Goal: Task Accomplishment & Management: Complete application form

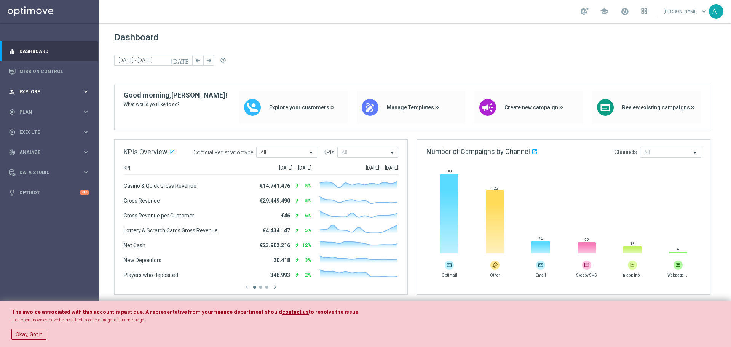
click at [49, 90] on span "Explore" at bounding box center [50, 92] width 63 height 5
click at [34, 202] on span "Plan" at bounding box center [50, 203] width 63 height 5
click at [42, 149] on span "Templates" at bounding box center [47, 150] width 54 height 5
click at [36, 163] on link "Optimail" at bounding box center [52, 162] width 56 height 6
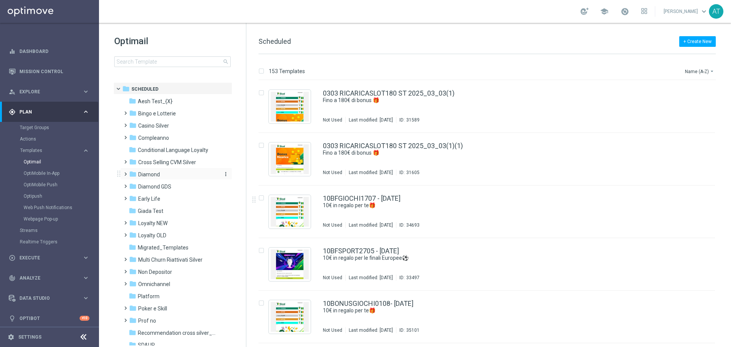
click at [153, 172] on span "Diamond" at bounding box center [149, 174] width 22 height 7
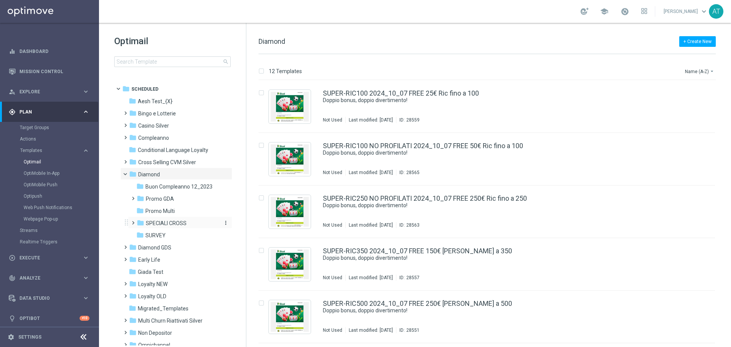
click at [167, 224] on span "SPECIALI CROSS" at bounding box center [166, 223] width 41 height 7
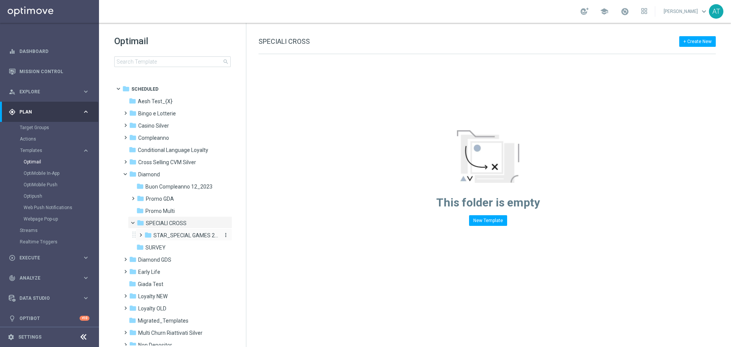
click at [208, 234] on span "STAR_SPECIAL GAMES 2025" at bounding box center [187, 235] width 66 height 7
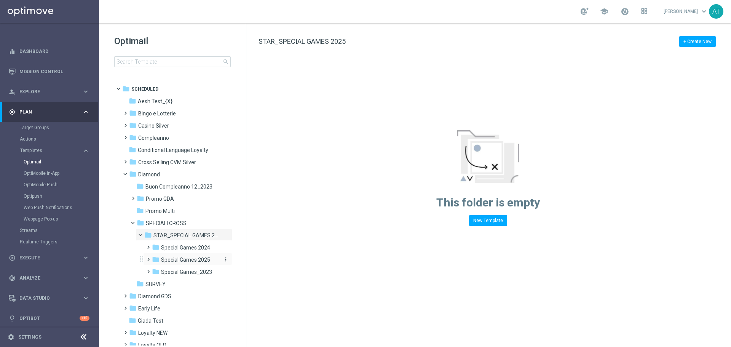
click at [191, 260] on span "Special Games 2025" at bounding box center [185, 259] width 49 height 7
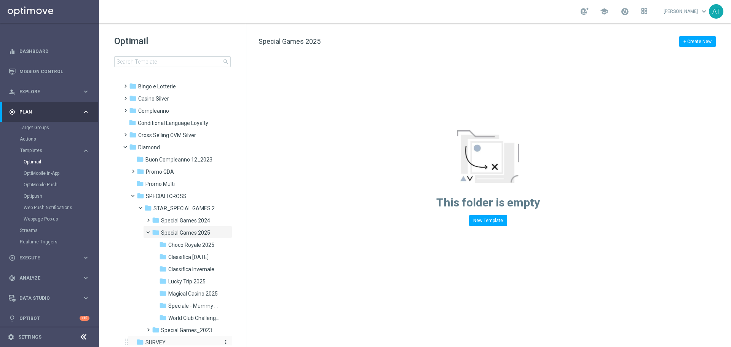
scroll to position [76, 0]
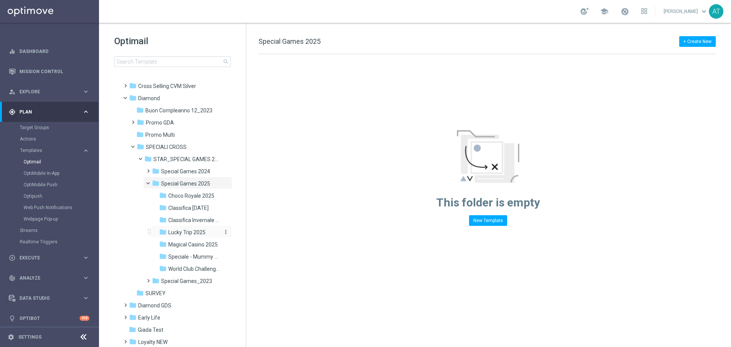
click at [192, 229] on div "folder Lucky Trip 2025" at bounding box center [190, 232] width 62 height 9
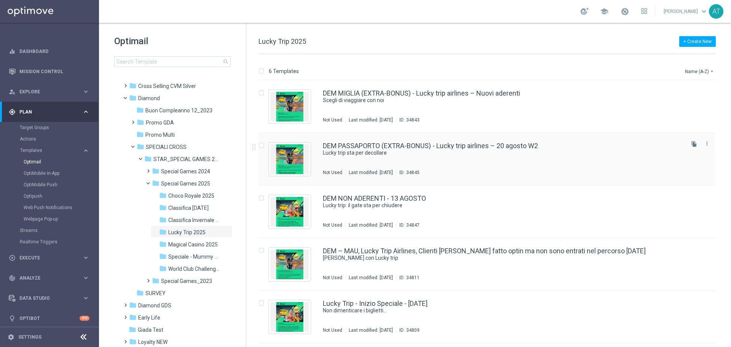
click at [483, 157] on div "DEM PASSAPORTO (EXTRA-BONUS) - Lucky trip airlines – 20 agosto W2 Lucky trip st…" at bounding box center [503, 158] width 360 height 33
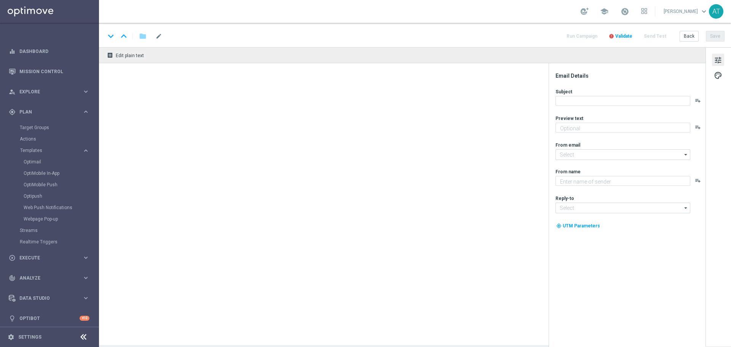
type textarea "Si parte verso 200€ di extra-bonus!"
type input "giochivip@comunicazioni.sisal.it"
type textarea "Sisal"
type input "teamvip@sisal.it"
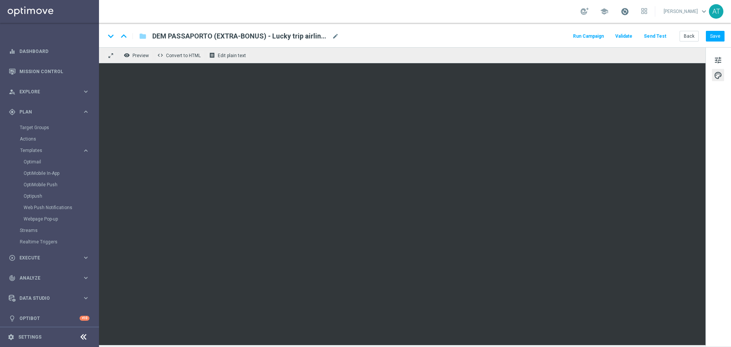
click at [629, 14] on span at bounding box center [625, 11] width 8 height 8
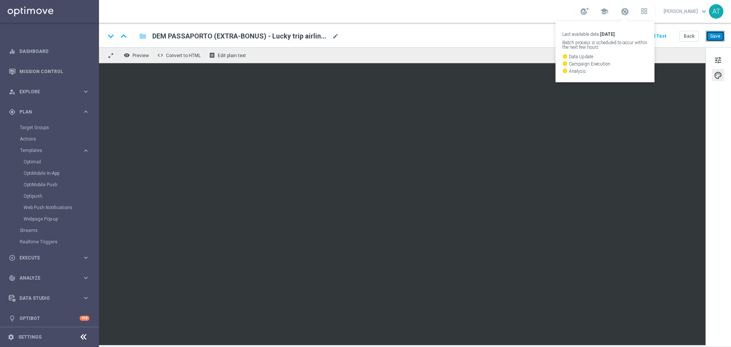
click at [711, 34] on button "Save" at bounding box center [715, 36] width 19 height 11
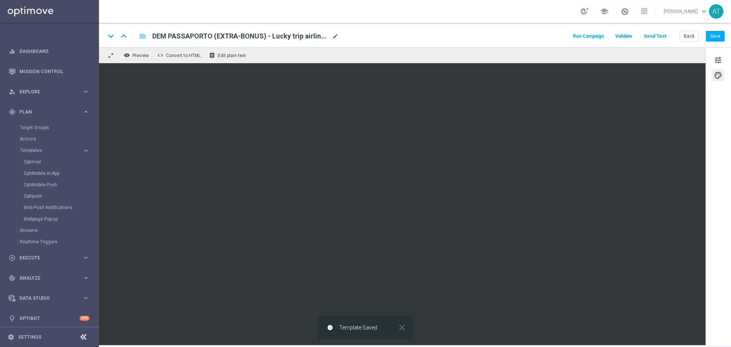
click at [605, 35] on button "Run Campaign" at bounding box center [588, 36] width 33 height 10
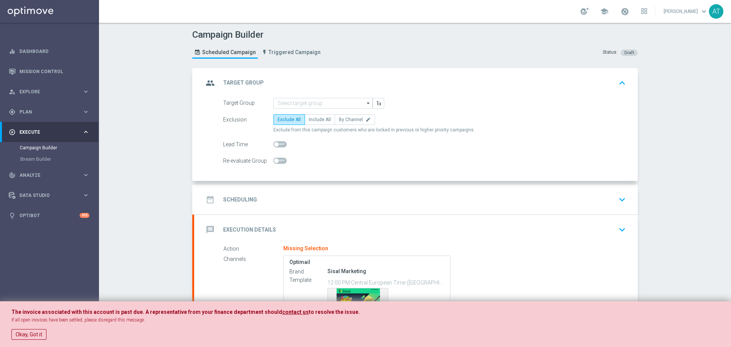
click at [366, 103] on icon "arrow_drop_down" at bounding box center [369, 103] width 8 height 10
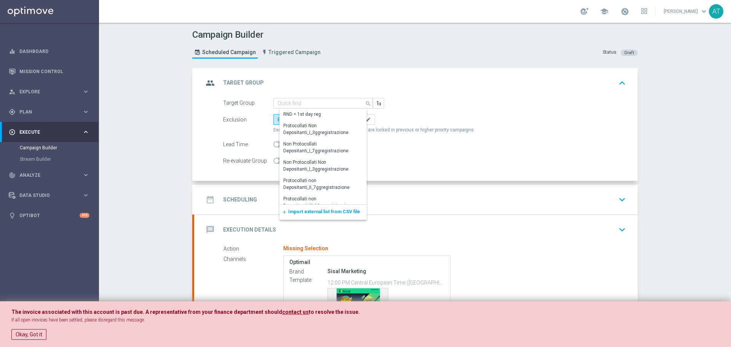
click at [308, 212] on span "Import external list from CSV file" at bounding box center [324, 211] width 72 height 5
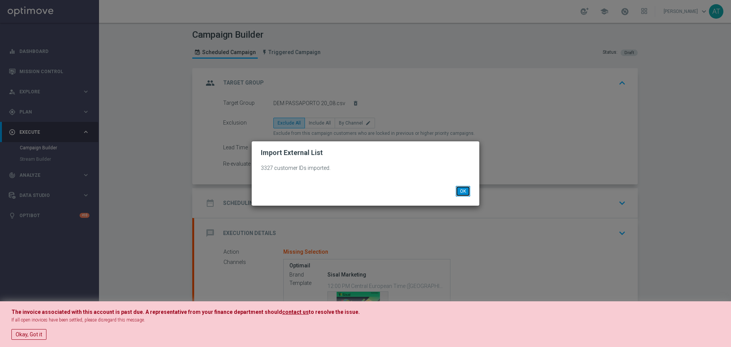
click at [465, 194] on button "OK" at bounding box center [463, 191] width 14 height 11
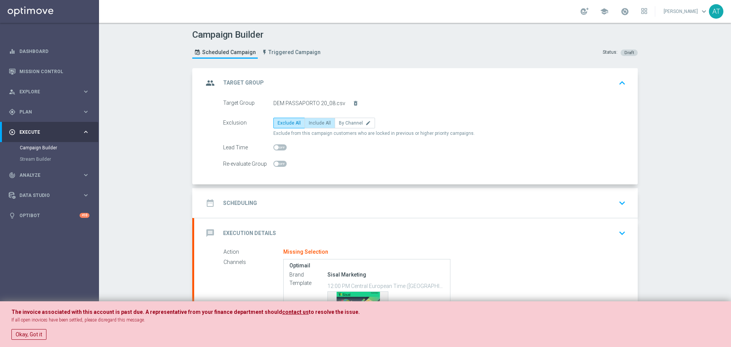
click at [315, 122] on span "Include All" at bounding box center [320, 122] width 22 height 5
click at [314, 122] on input "Include All" at bounding box center [311, 124] width 5 height 5
radio input "true"
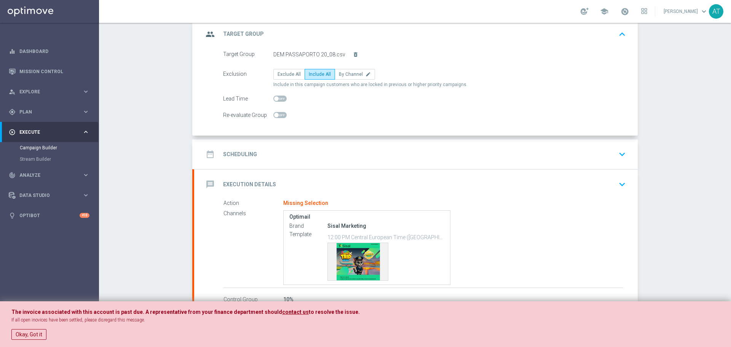
scroll to position [54, 0]
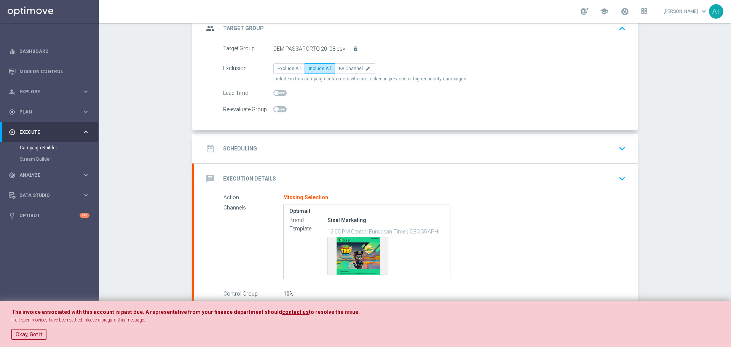
click at [331, 148] on div "date_range Scheduling keyboard_arrow_down" at bounding box center [416, 148] width 426 height 14
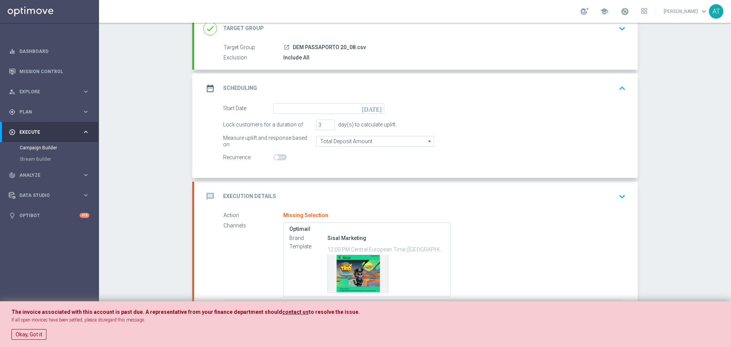
scroll to position [54, 0]
click at [311, 111] on input at bounding box center [329, 109] width 111 height 11
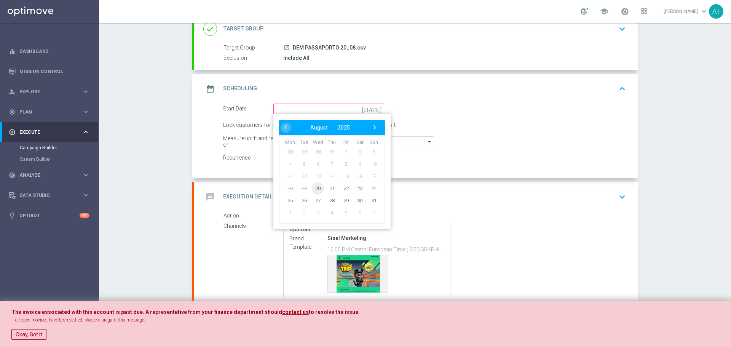
click at [316, 192] on span "20" at bounding box center [318, 188] width 12 height 12
type input "20 Aug 2025"
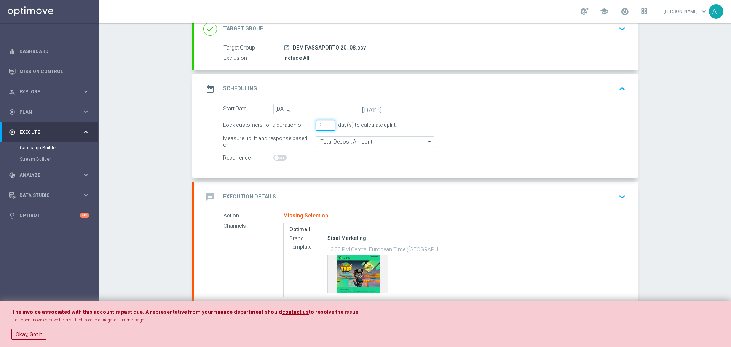
click at [326, 128] on input "2" at bounding box center [325, 125] width 19 height 11
type input "1"
click at [326, 128] on input "1" at bounding box center [325, 125] width 19 height 11
click at [335, 161] on switch at bounding box center [329, 158] width 111 height 6
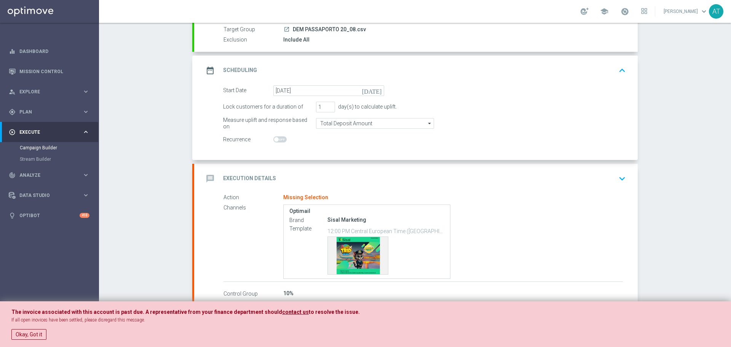
click at [333, 168] on div "message Execution Details keyboard_arrow_down" at bounding box center [416, 179] width 444 height 30
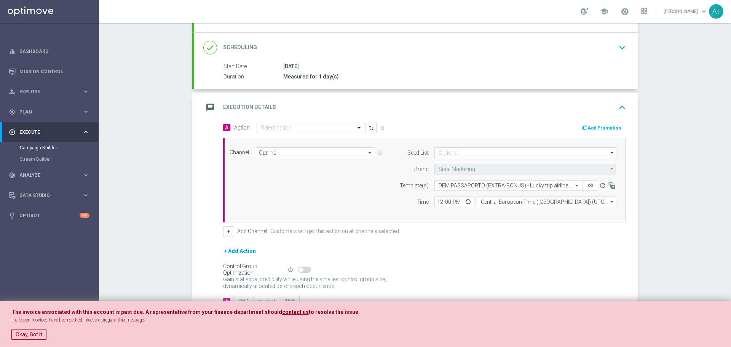
scroll to position [102, 0]
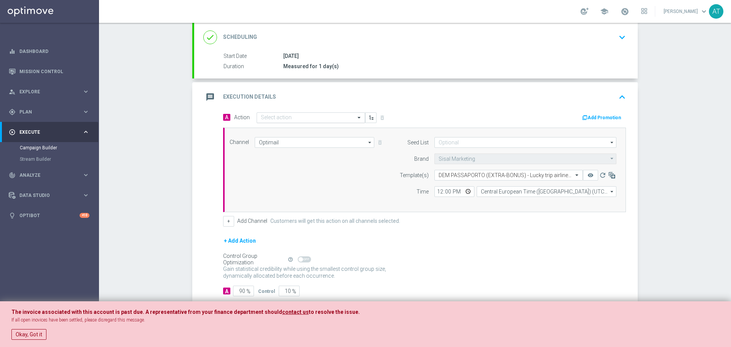
click at [302, 122] on div "Select action" at bounding box center [311, 117] width 109 height 11
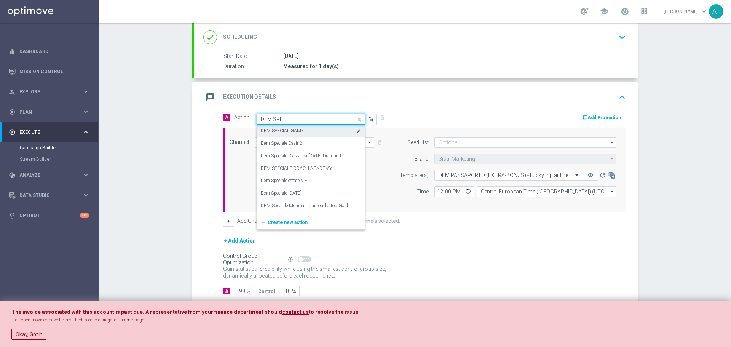
type input "DEM SPEC"
click at [278, 133] on label "DEM SPECIAL GAME" at bounding box center [282, 131] width 43 height 6
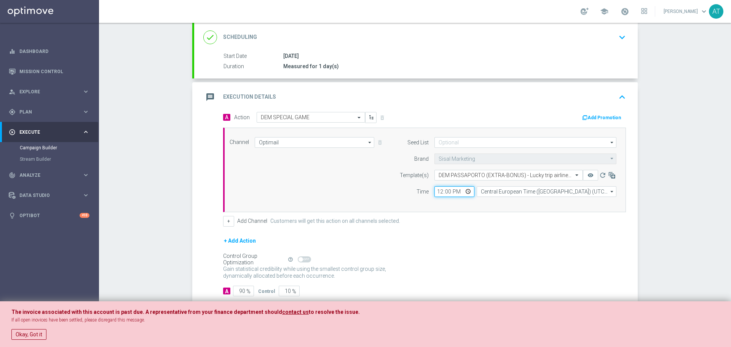
click at [465, 189] on input "12:00" at bounding box center [455, 191] width 40 height 11
type input "10:00"
click at [536, 246] on div "+ Add Action" at bounding box center [424, 245] width 403 height 19
drag, startPoint x: 240, startPoint y: 289, endPoint x: 235, endPoint y: 290, distance: 5.3
click at [235, 290] on input "90" at bounding box center [243, 291] width 21 height 11
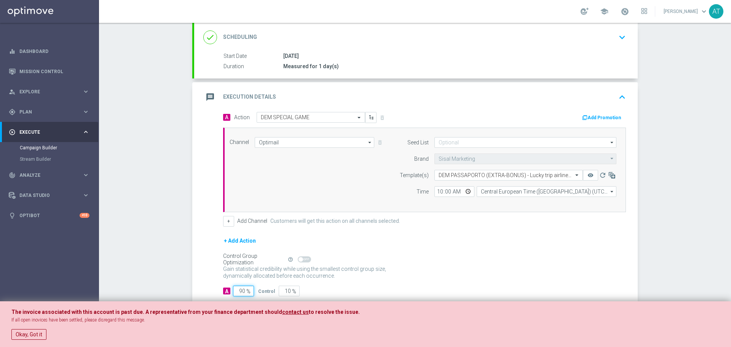
type input "10"
type input "90"
type input "100"
type input "0"
type input "100"
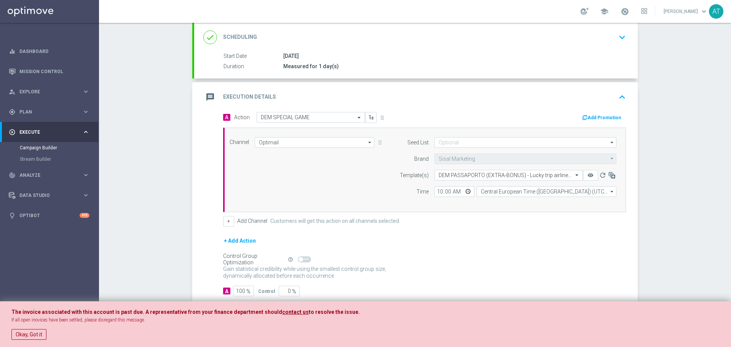
click at [526, 254] on div "+ Add Action" at bounding box center [424, 245] width 403 height 19
click at [241, 237] on button "+ Add Action" at bounding box center [240, 241] width 34 height 10
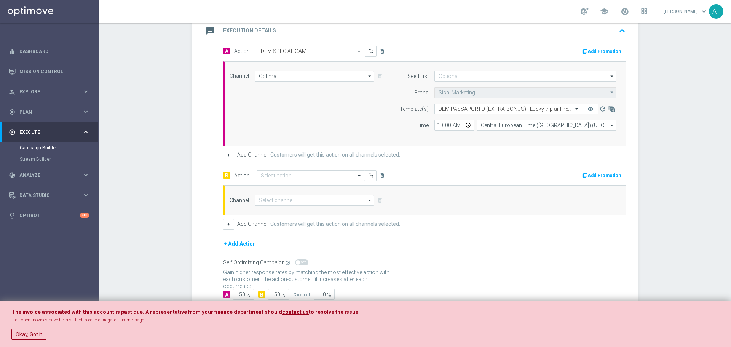
scroll to position [171, 0]
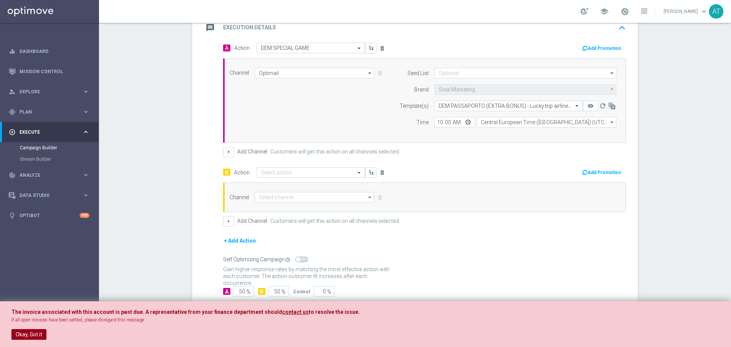
click at [22, 334] on button "Okay, Got it" at bounding box center [28, 334] width 35 height 11
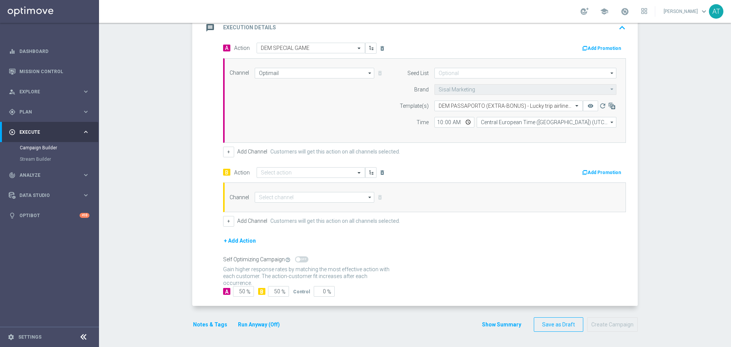
click at [214, 325] on button "Notes & Tags" at bounding box center [210, 325] width 36 height 10
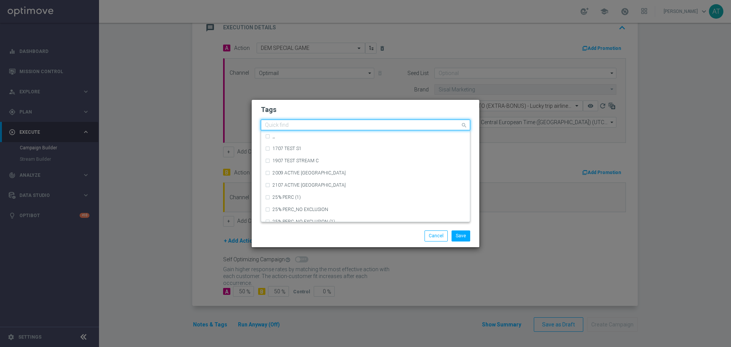
click at [299, 124] on input "text" at bounding box center [362, 125] width 195 height 6
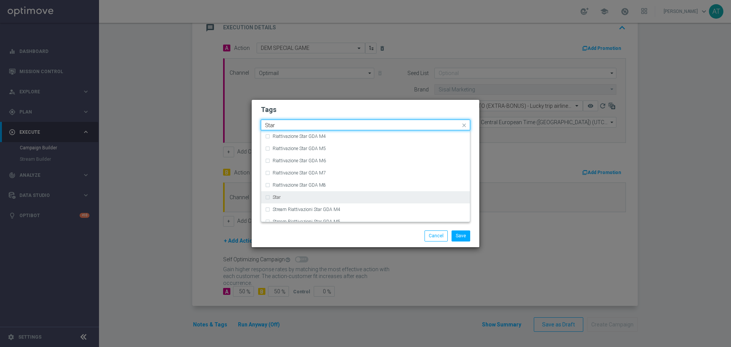
click at [288, 194] on div "Star" at bounding box center [365, 197] width 201 height 12
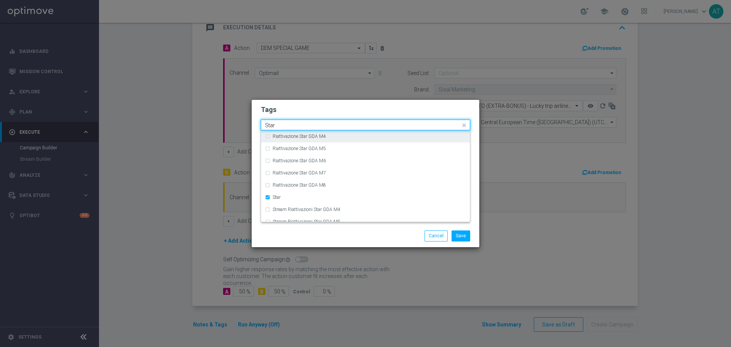
click at [282, 122] on input "Star" at bounding box center [362, 125] width 195 height 6
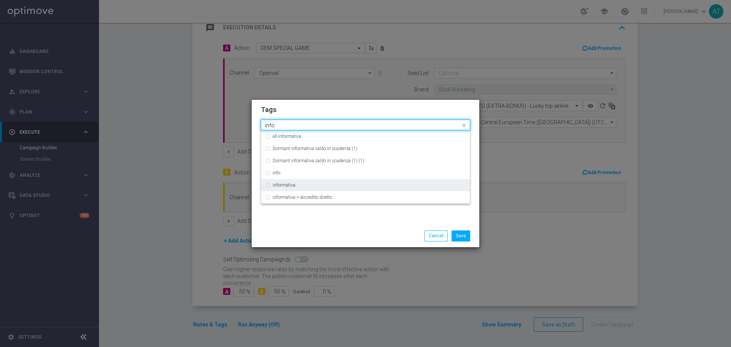
click at [360, 189] on div "informativa" at bounding box center [365, 185] width 201 height 12
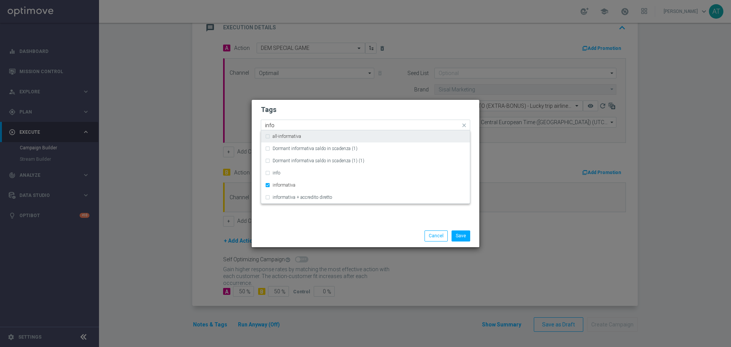
click at [308, 129] on div "info" at bounding box center [362, 126] width 197 height 8
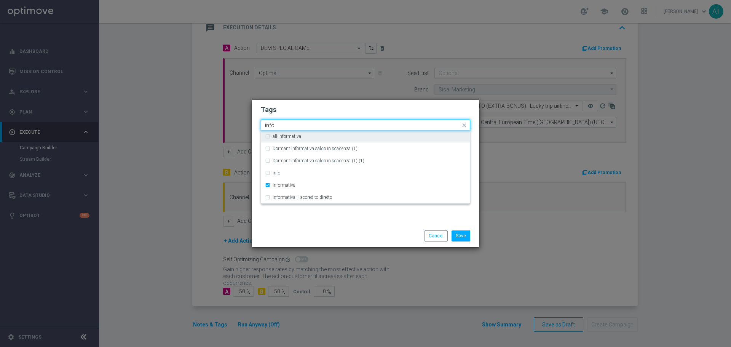
click at [307, 129] on div "info" at bounding box center [362, 126] width 197 height 8
click at [306, 125] on input "info" at bounding box center [362, 125] width 195 height 6
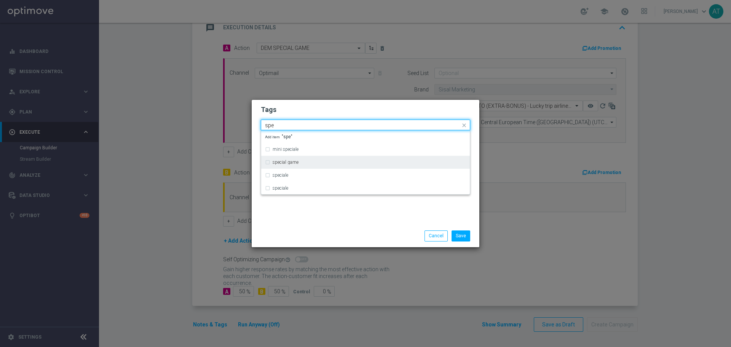
click at [302, 159] on div "special game" at bounding box center [365, 162] width 201 height 12
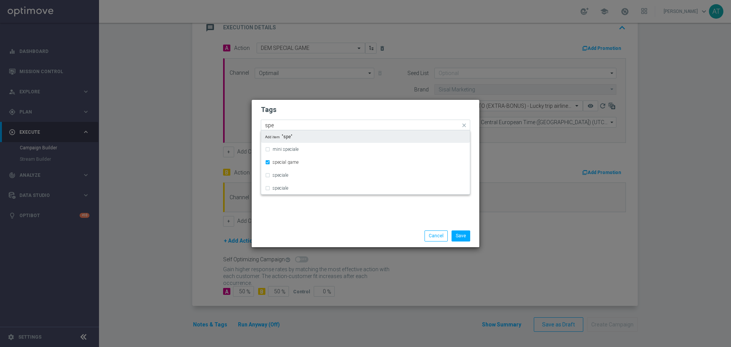
click at [301, 125] on input "spe" at bounding box center [362, 125] width 195 height 6
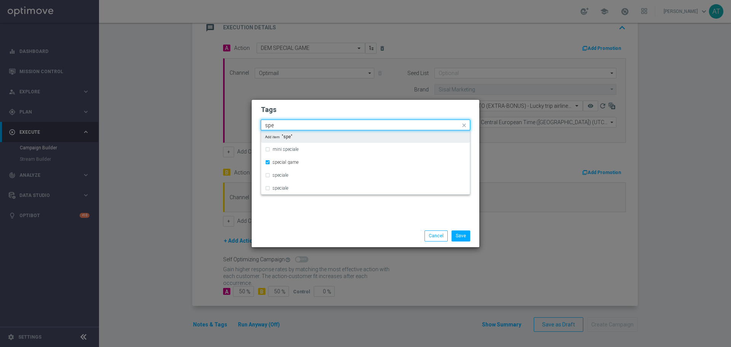
click at [301, 125] on input "spe" at bounding box center [362, 125] width 195 height 6
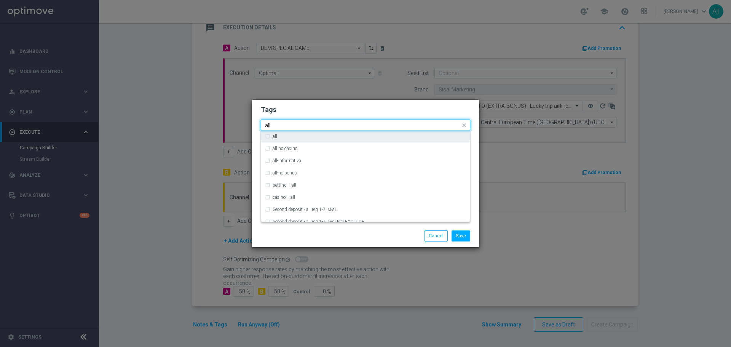
click at [349, 138] on div "all" at bounding box center [370, 136] width 194 height 5
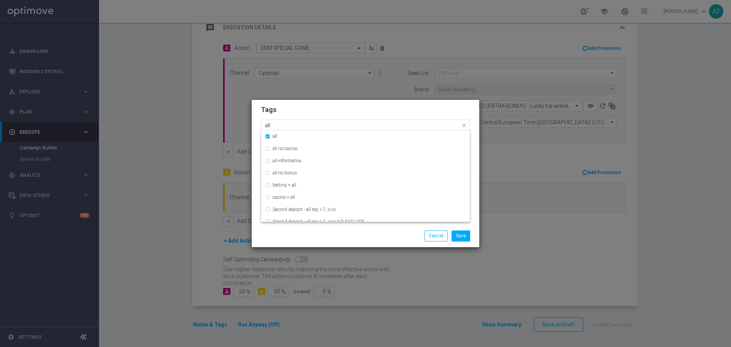
click at [311, 121] on div "Quick find × Star × informativa × special game × all all" at bounding box center [360, 125] width 199 height 10
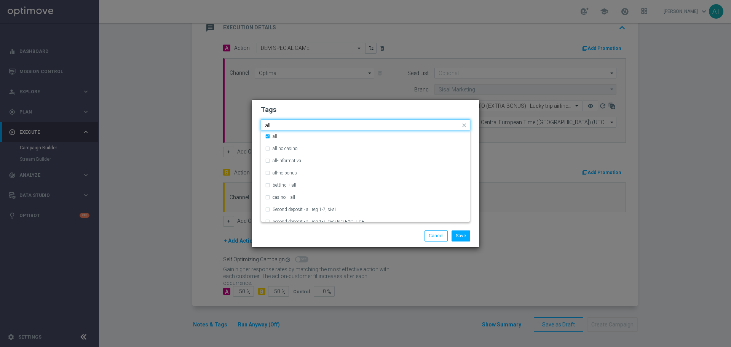
click at [309, 122] on input "all" at bounding box center [362, 125] width 195 height 6
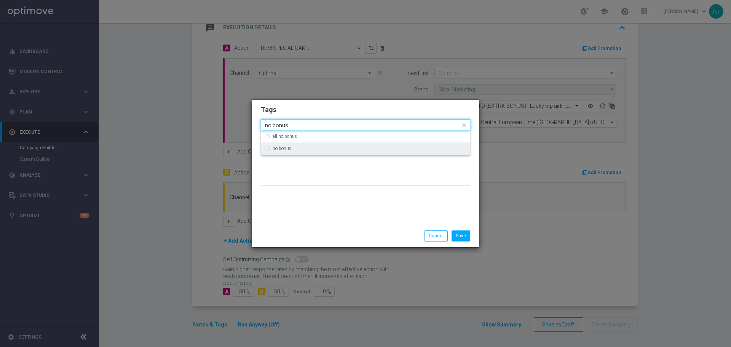
click at [292, 144] on div "no bonus" at bounding box center [365, 148] width 201 height 12
type input "no bonus"
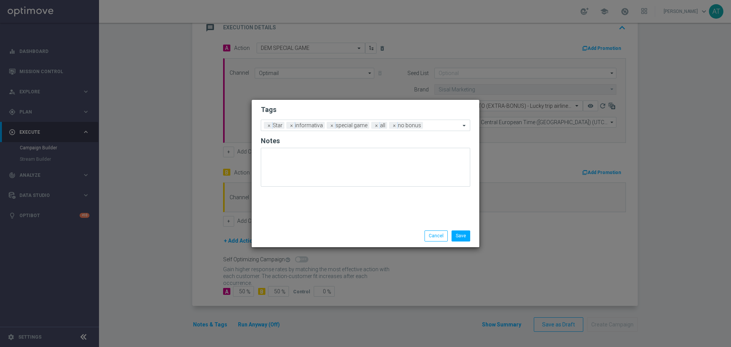
click at [296, 204] on div "Tags Add a new tag × Star × informativa × special game × all × no bonus Notes" at bounding box center [366, 162] width 228 height 125
click at [465, 235] on button "Save" at bounding box center [461, 235] width 19 height 11
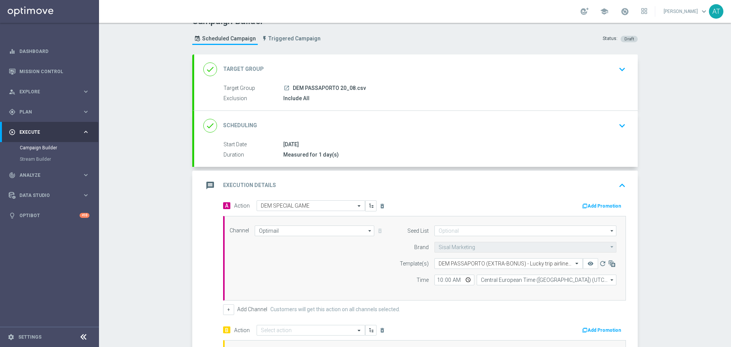
scroll to position [0, 0]
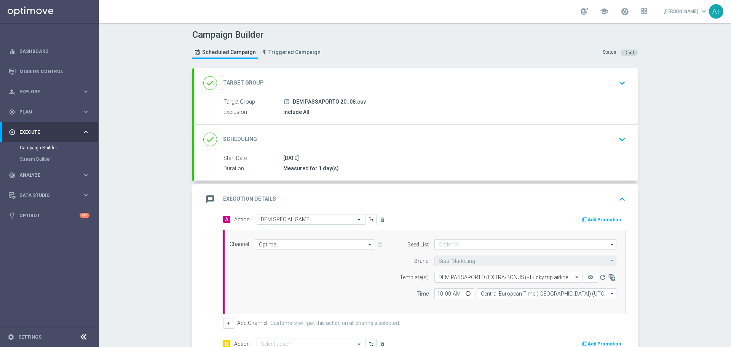
click at [581, 90] on div "done Target Group keyboard_arrow_down" at bounding box center [416, 83] width 444 height 30
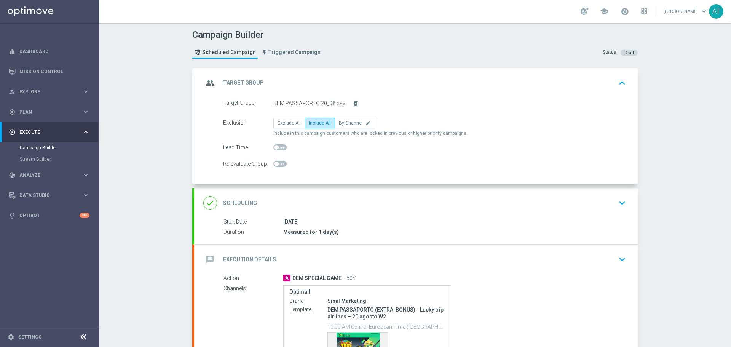
click at [583, 89] on div "group Target Group keyboard_arrow_up" at bounding box center [416, 83] width 426 height 14
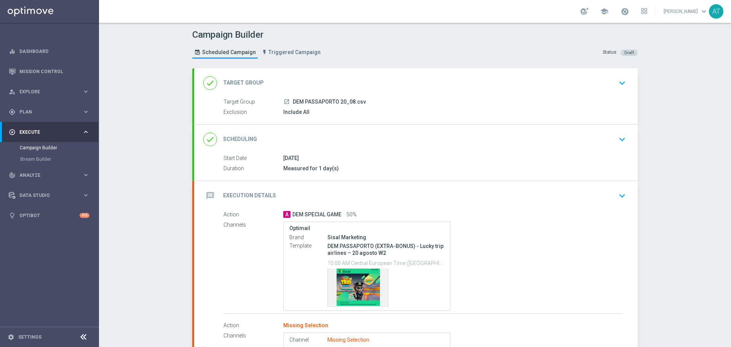
click at [583, 89] on div "done Target Group keyboard_arrow_down" at bounding box center [416, 83] width 426 height 14
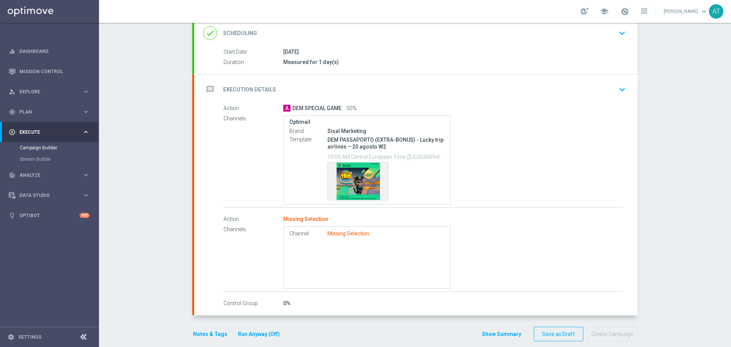
scroll to position [179, 0]
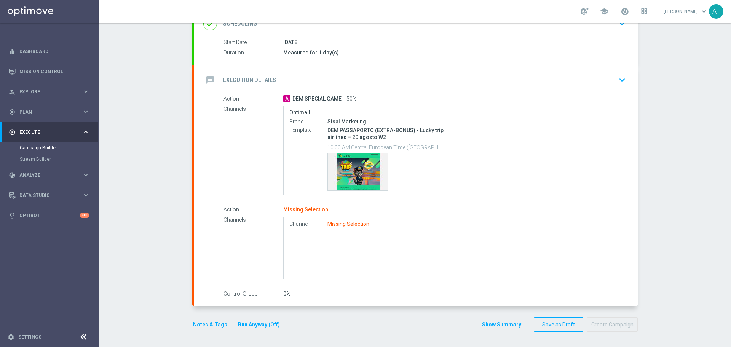
click at [315, 235] on div "Channel Missing Selection" at bounding box center [366, 248] width 167 height 62
click at [328, 207] on div "Action Missing Selection" at bounding box center [424, 210] width 400 height 8
click at [619, 79] on icon "keyboard_arrow_down" at bounding box center [622, 79] width 11 height 11
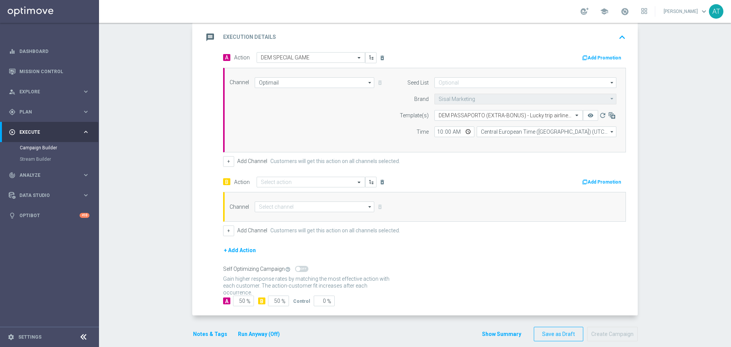
scroll to position [171, 0]
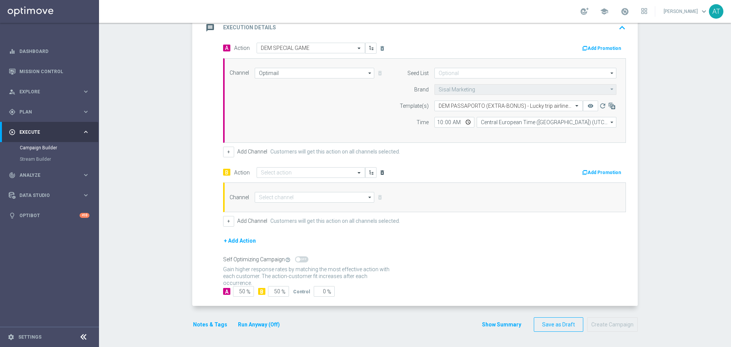
click at [381, 171] on icon "delete_forever" at bounding box center [382, 173] width 6 height 6
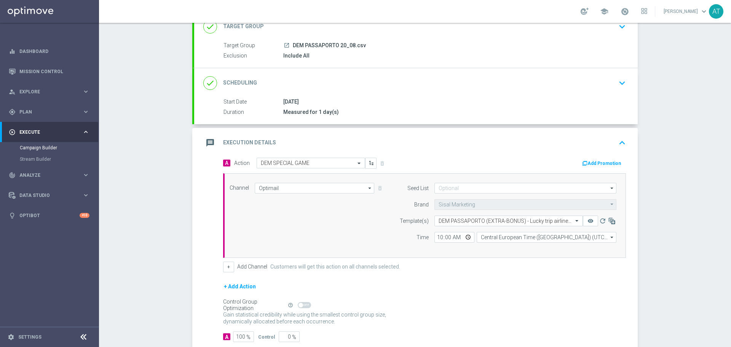
scroll to position [0, 0]
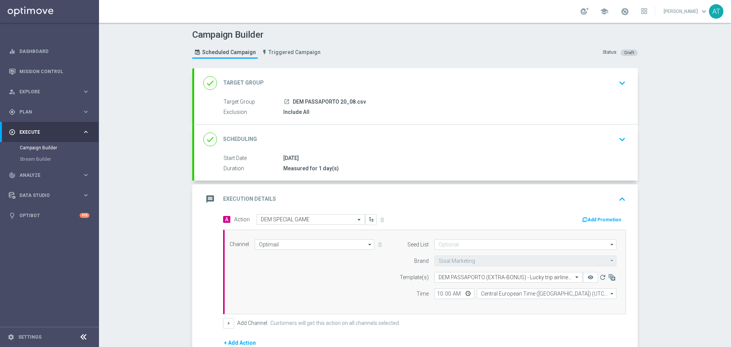
click at [611, 83] on div "done Target Group keyboard_arrow_down" at bounding box center [416, 83] width 426 height 14
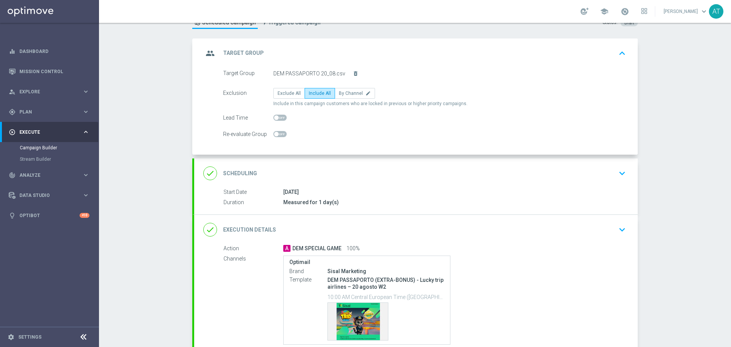
scroll to position [95, 0]
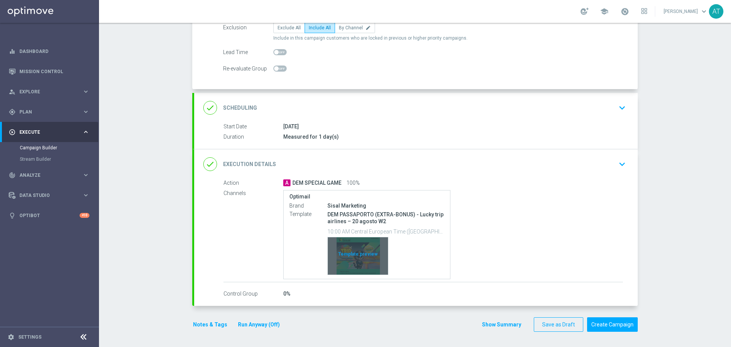
click at [371, 254] on div "Template preview" at bounding box center [358, 255] width 60 height 37
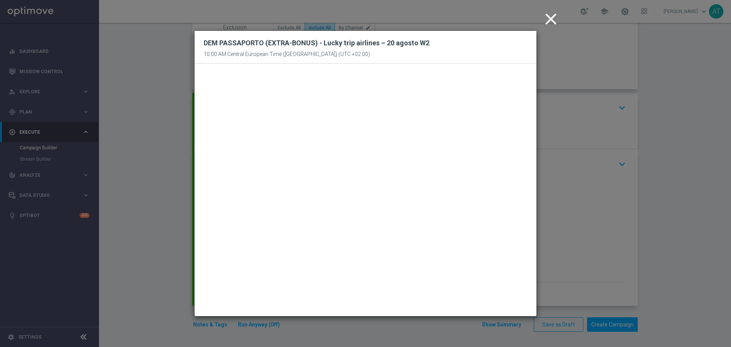
click at [550, 19] on icon "close" at bounding box center [551, 19] width 19 height 19
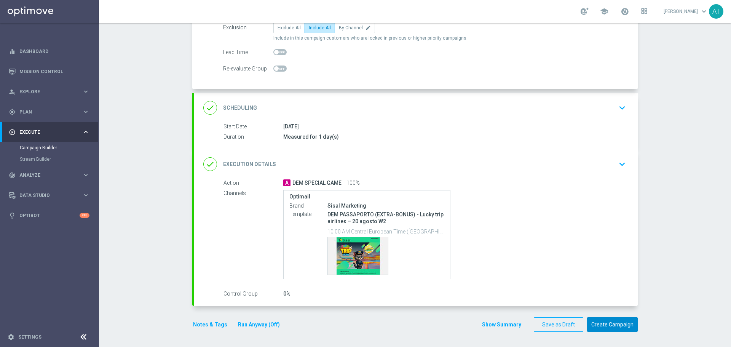
click at [608, 330] on button "Create Campaign" at bounding box center [612, 324] width 51 height 15
